Goal: Information Seeking & Learning: Understand process/instructions

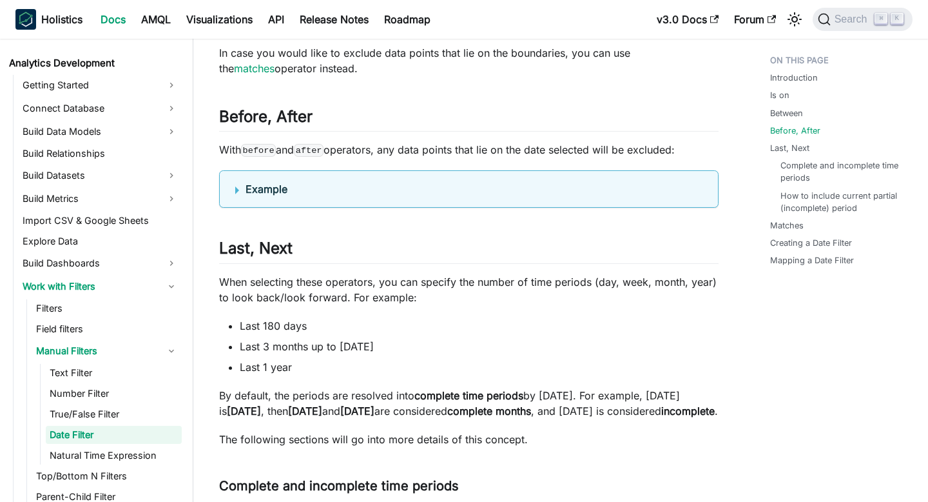
scroll to position [1305, 0]
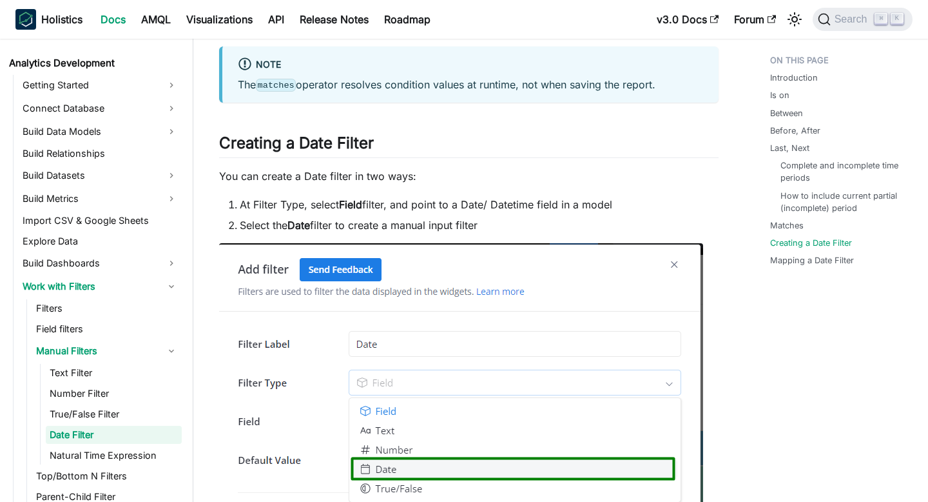
scroll to position [3410, 0]
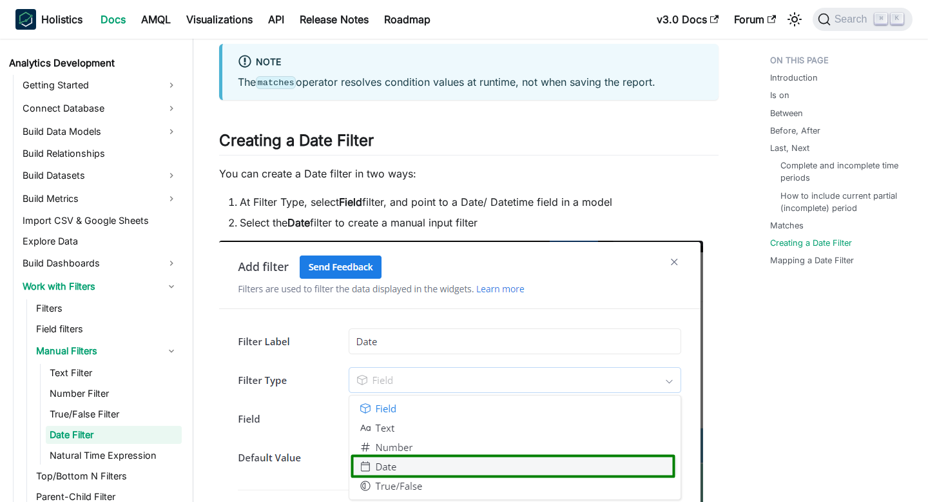
click at [588, 30] on link "Natural Time Expression docs" at bounding box center [542, 23] width 146 height 13
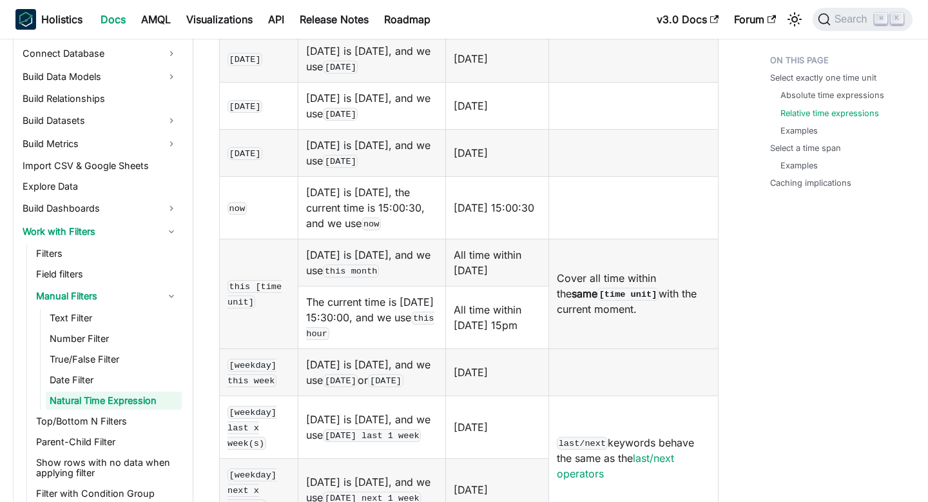
scroll to position [1242, 0]
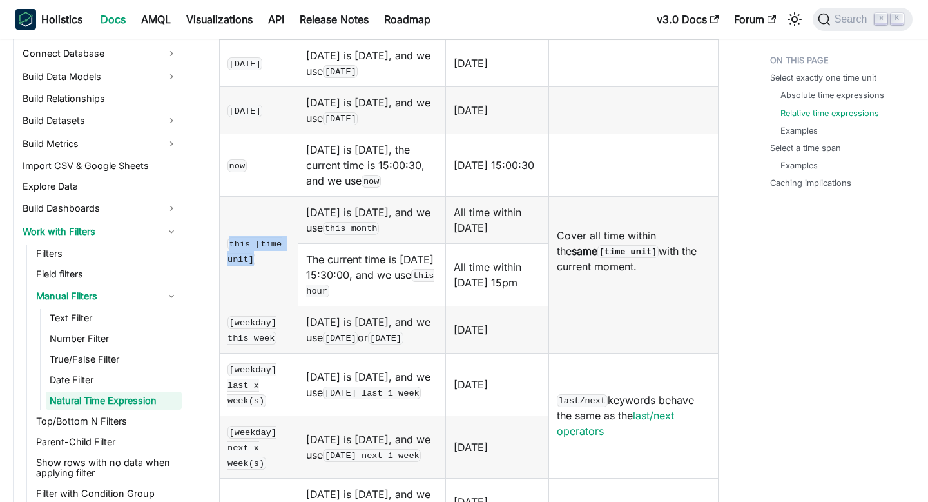
drag, startPoint x: 228, startPoint y: 215, endPoint x: 259, endPoint y: 224, distance: 33.0
click at [259, 224] on td "this [time unit]" at bounding box center [259, 251] width 79 height 110
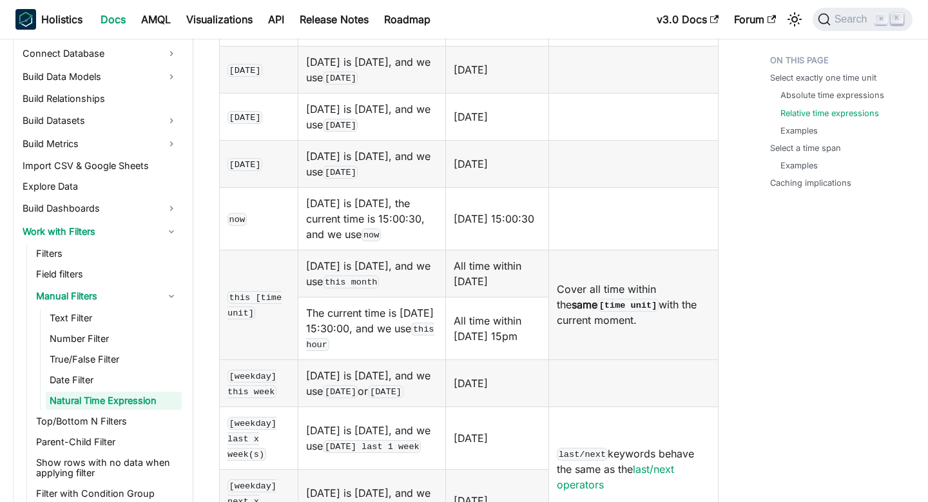
scroll to position [1532, 0]
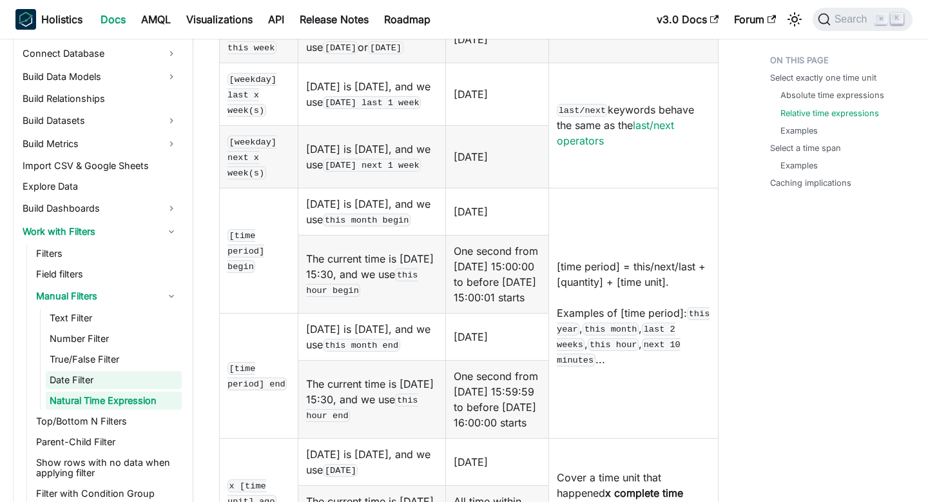
click at [97, 382] on link "Date Filter" at bounding box center [114, 380] width 136 height 18
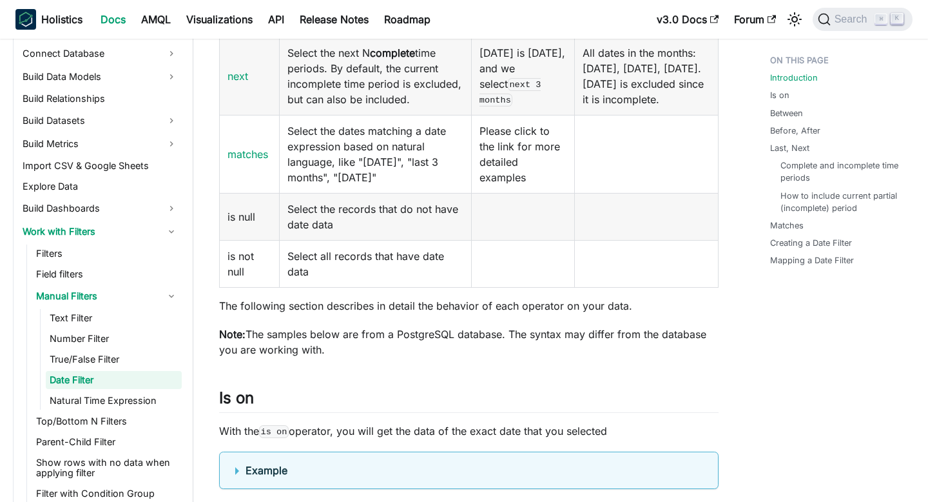
scroll to position [708, 0]
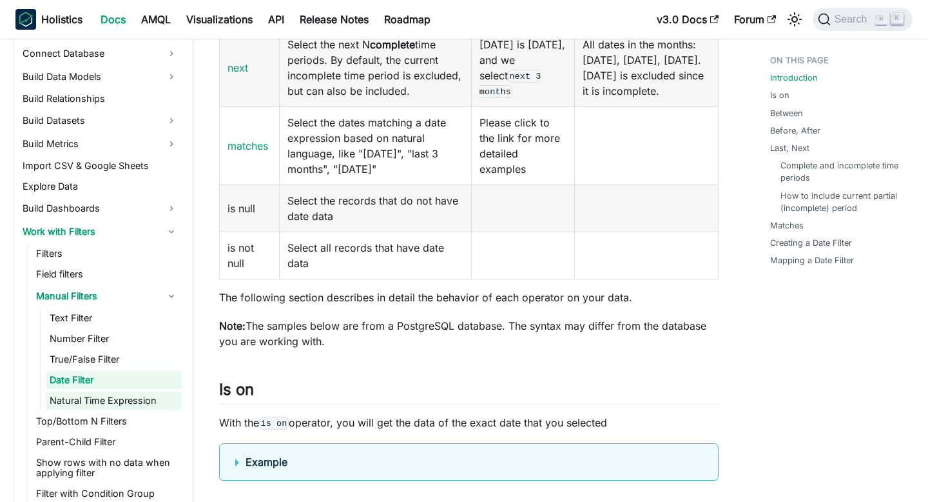
click at [139, 403] on link "Natural Time Expression" at bounding box center [114, 400] width 136 height 18
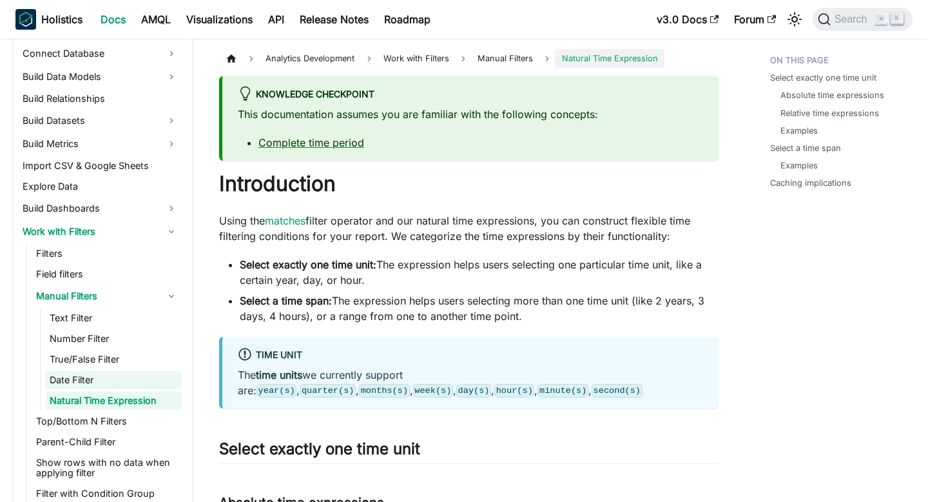
click at [128, 373] on link "Date Filter" at bounding box center [114, 380] width 136 height 18
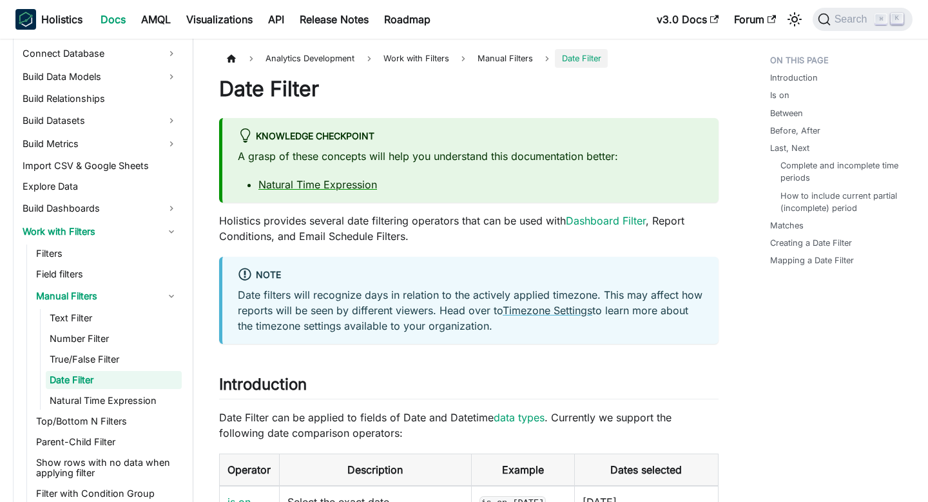
click at [84, 374] on link "Date Filter" at bounding box center [114, 380] width 136 height 18
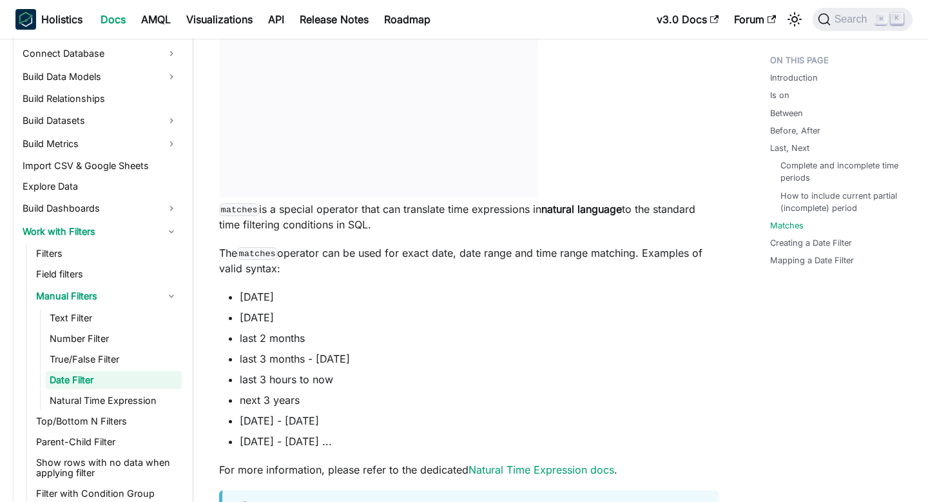
scroll to position [3003, 0]
